Goal: Task Accomplishment & Management: Complete application form

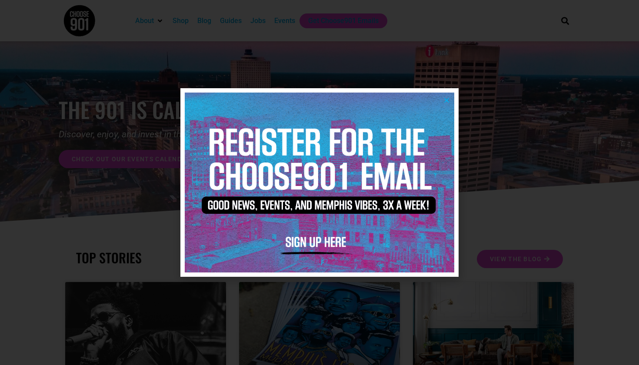
click at [448, 103] on icon "Close" at bounding box center [447, 100] width 7 height 7
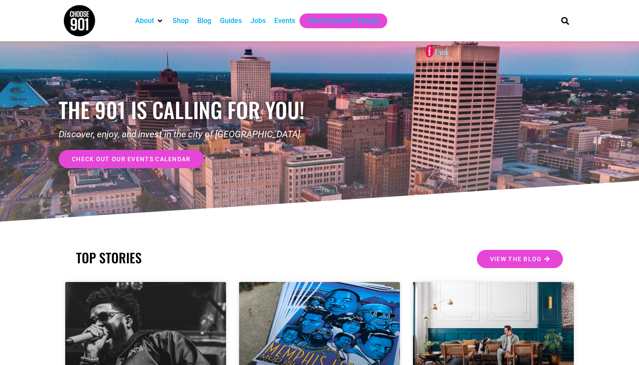
click at [259, 19] on div "Jobs" at bounding box center [257, 21] width 15 height 10
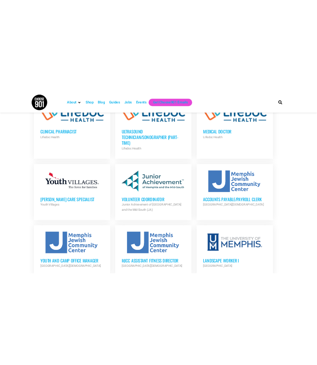
scroll to position [771, 0]
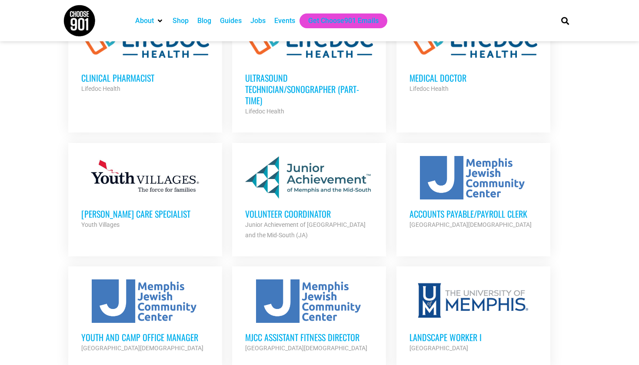
click at [324, 180] on div at bounding box center [309, 177] width 128 height 43
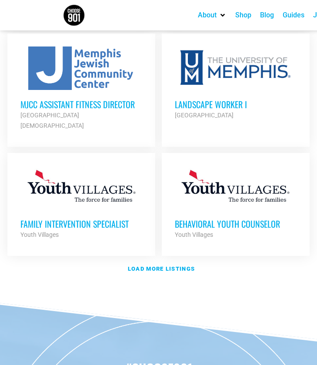
scroll to position [1274, 0]
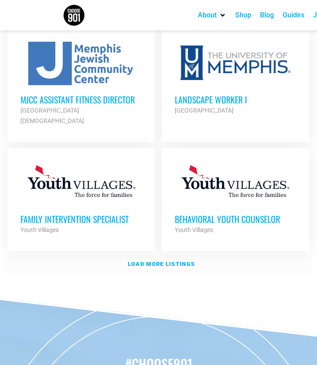
click at [144, 261] on strong "Load more listings" at bounding box center [161, 264] width 67 height 7
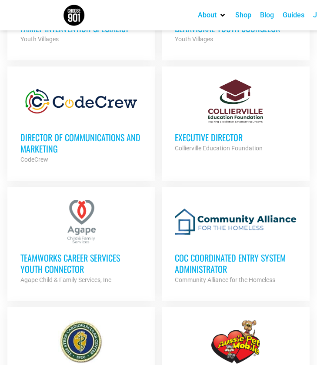
scroll to position [1465, 0]
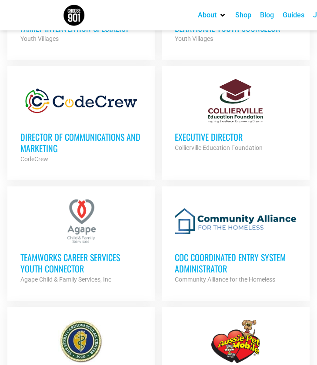
click at [103, 79] on div at bounding box center [81, 100] width 122 height 43
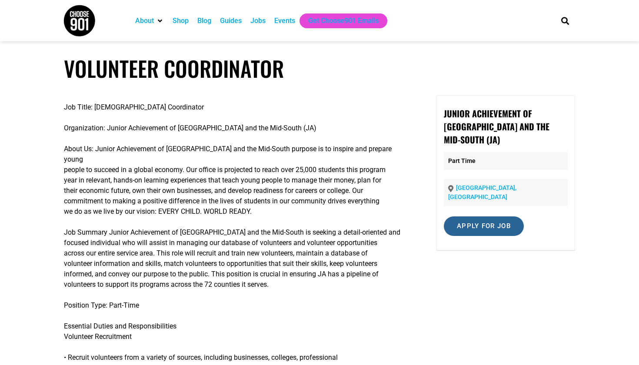
click at [480, 217] on input "Apply for job" at bounding box center [484, 227] width 80 height 20
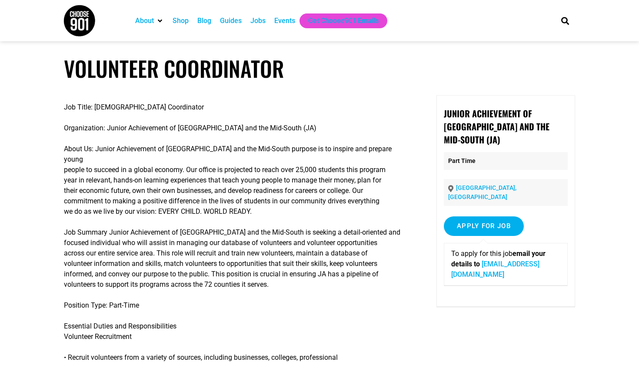
click at [464, 260] on link "sfrench@jamemphis.org" at bounding box center [495, 269] width 88 height 19
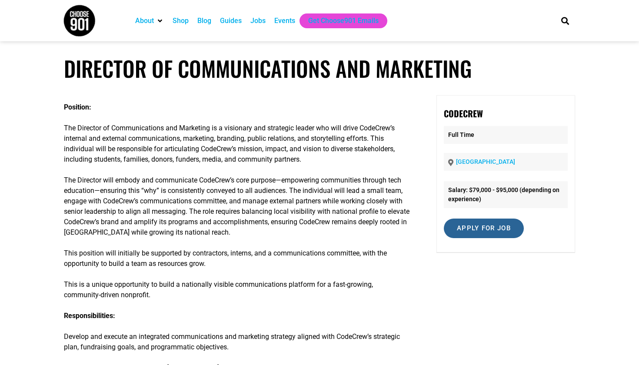
click at [317, 229] on input "Apply for job" at bounding box center [484, 229] width 80 height 20
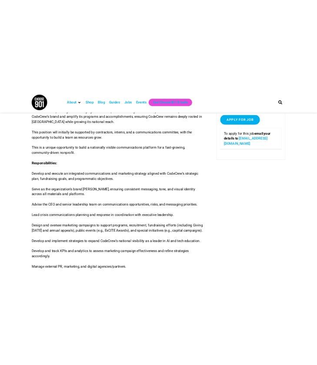
scroll to position [173, 0]
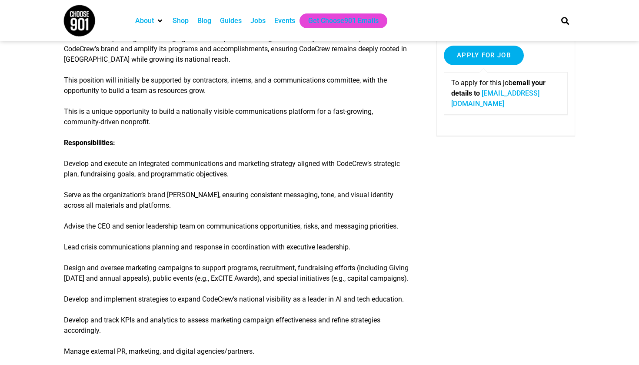
click at [317, 90] on link "careers@code-crew.org" at bounding box center [495, 98] width 88 height 19
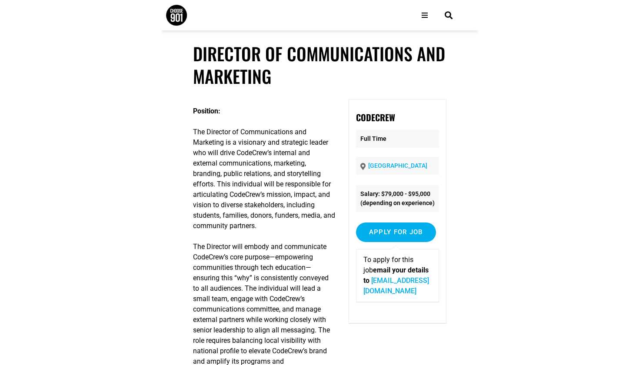
scroll to position [0, 0]
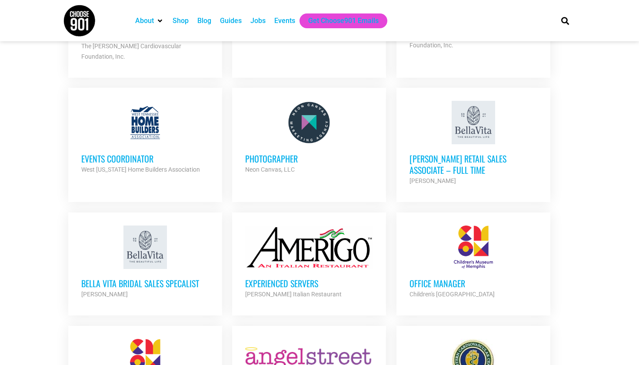
scroll to position [1449, 0]
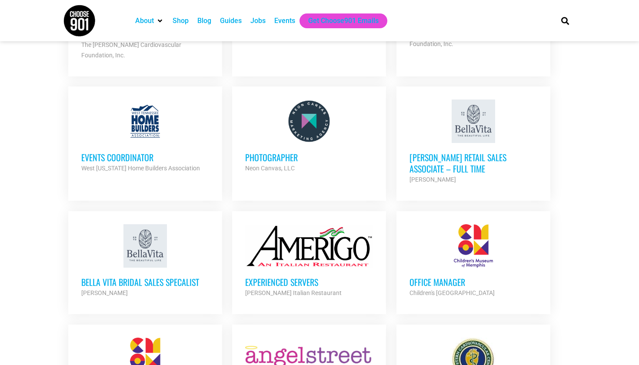
click at [144, 233] on div at bounding box center [145, 245] width 128 height 43
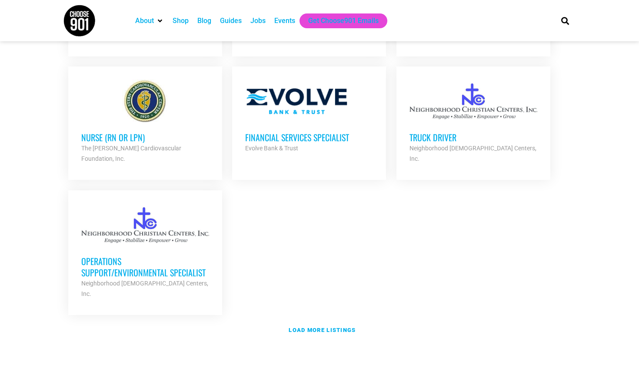
scroll to position [1837, 0]
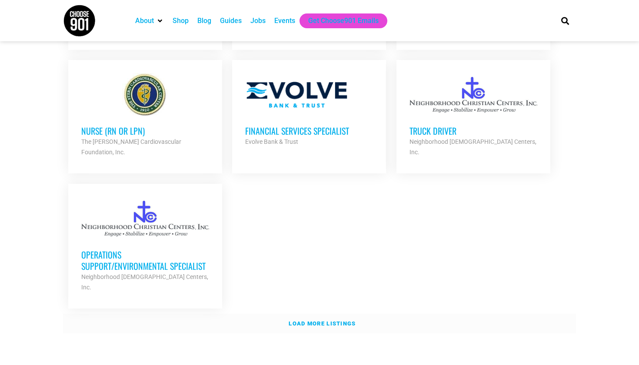
click at [311, 321] on strong "Load more listings" at bounding box center [322, 324] width 67 height 7
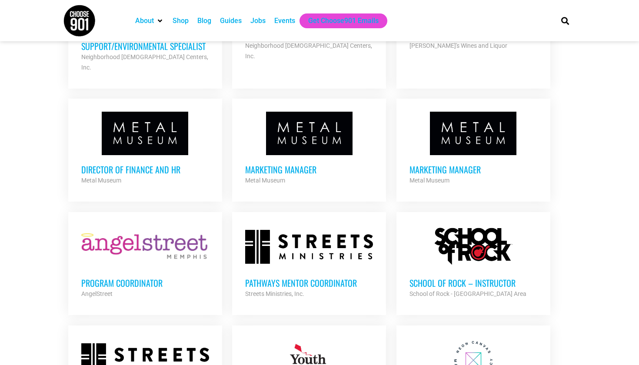
scroll to position [2058, 0]
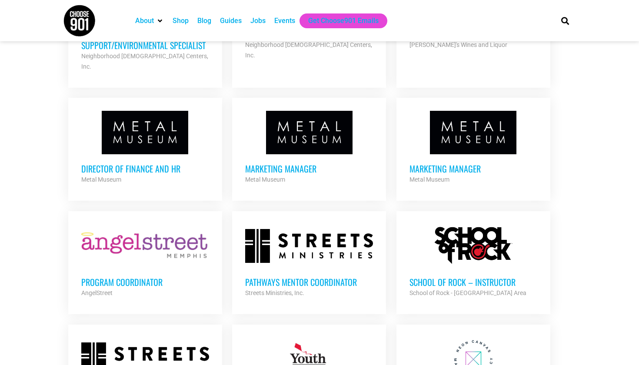
click at [306, 163] on h3 "Marketing Manager" at bounding box center [309, 168] width 128 height 11
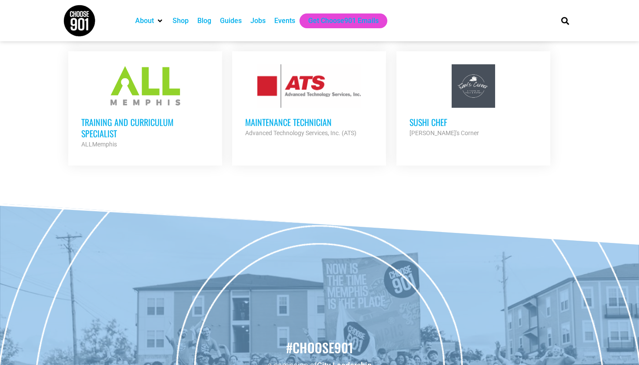
scroll to position [2571, 0]
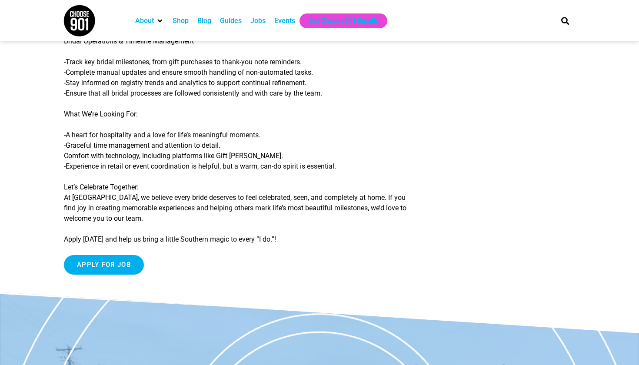
scroll to position [286, 0]
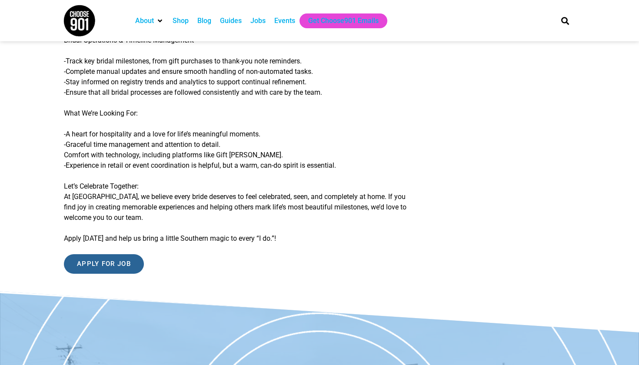
click at [103, 265] on input "Apply for job" at bounding box center [104, 264] width 80 height 20
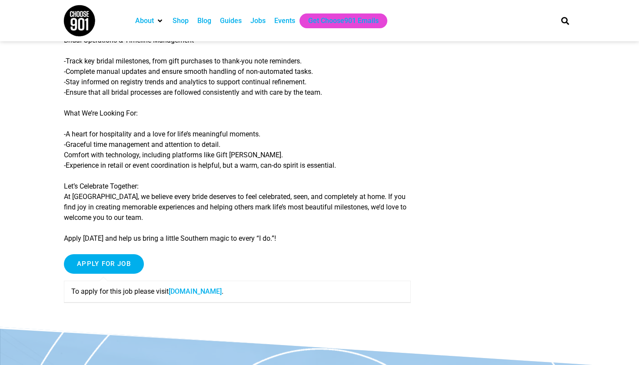
click at [186, 291] on link "shopbellavita.isolvedhire.com" at bounding box center [195, 291] width 53 height 8
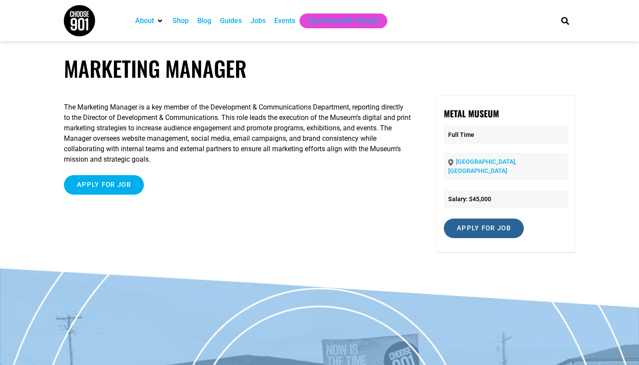
click at [470, 226] on input "Apply for job" at bounding box center [484, 229] width 80 height 20
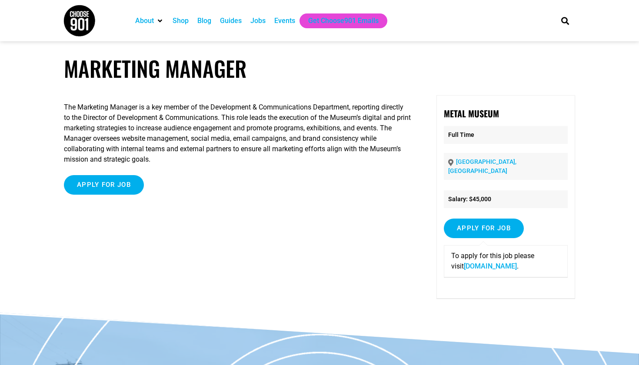
click at [465, 262] on link "[DOMAIN_NAME]" at bounding box center [490, 266] width 53 height 8
